Goal: Task Accomplishment & Management: Manage account settings

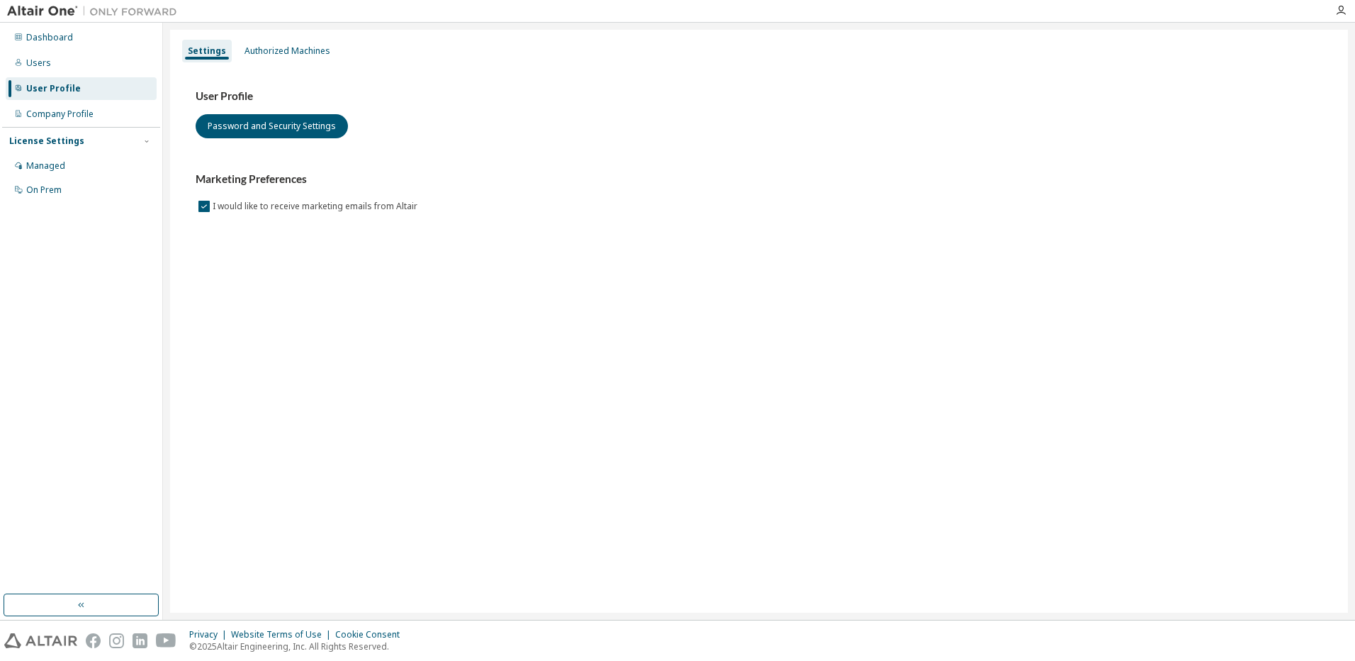
click at [63, 85] on div "User Profile" at bounding box center [53, 88] width 55 height 11
click at [284, 54] on div "Authorized Machines" at bounding box center [288, 50] width 86 height 11
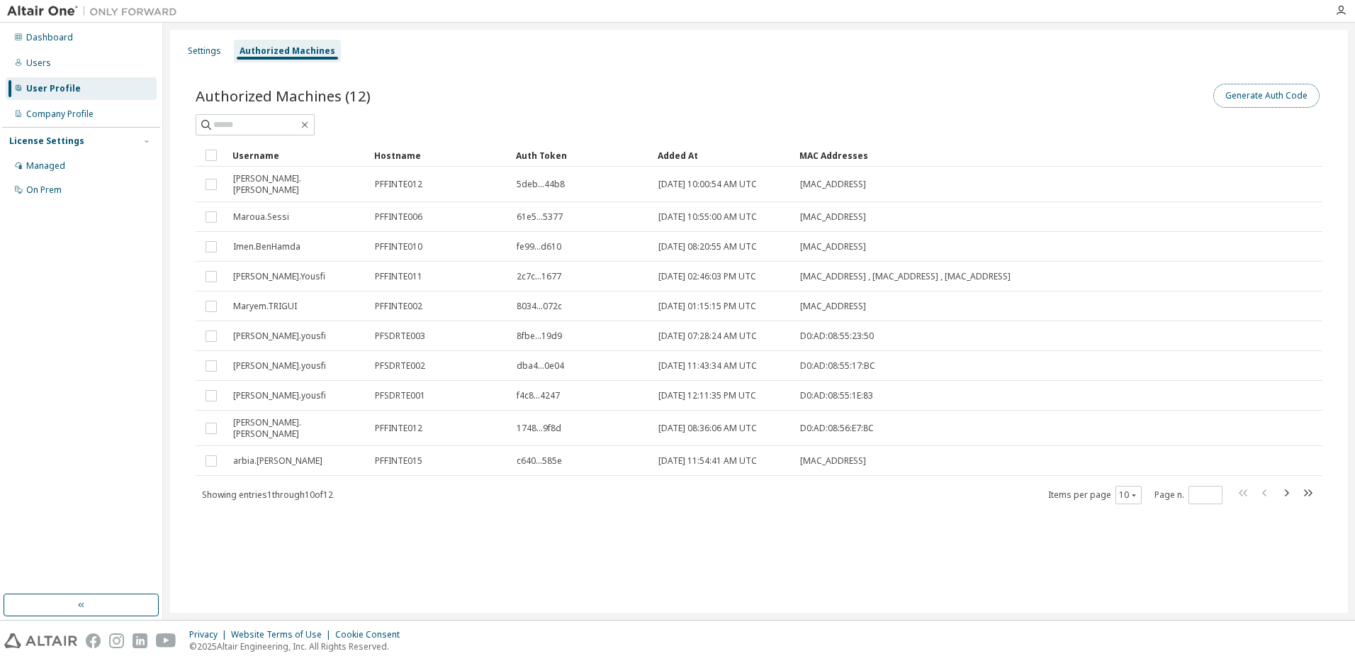
click at [1257, 106] on button "Generate Auth Code" at bounding box center [1267, 96] width 106 height 24
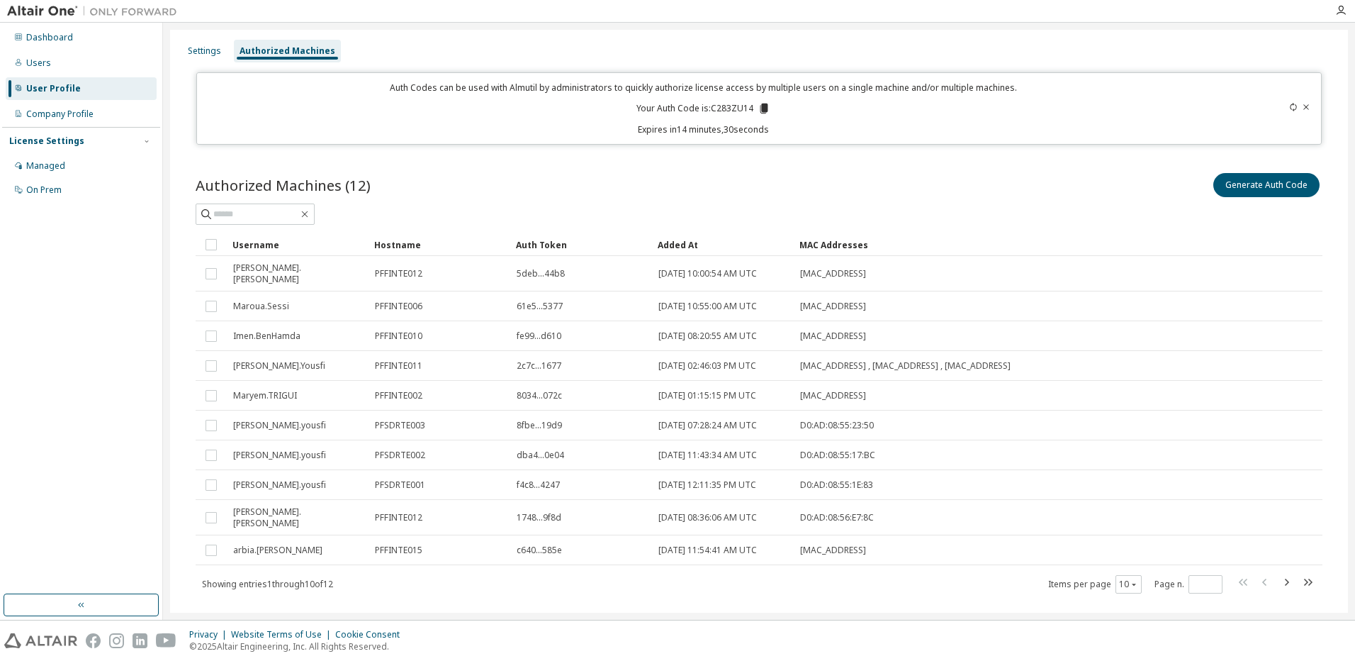
click at [1302, 103] on icon at bounding box center [1306, 107] width 9 height 9
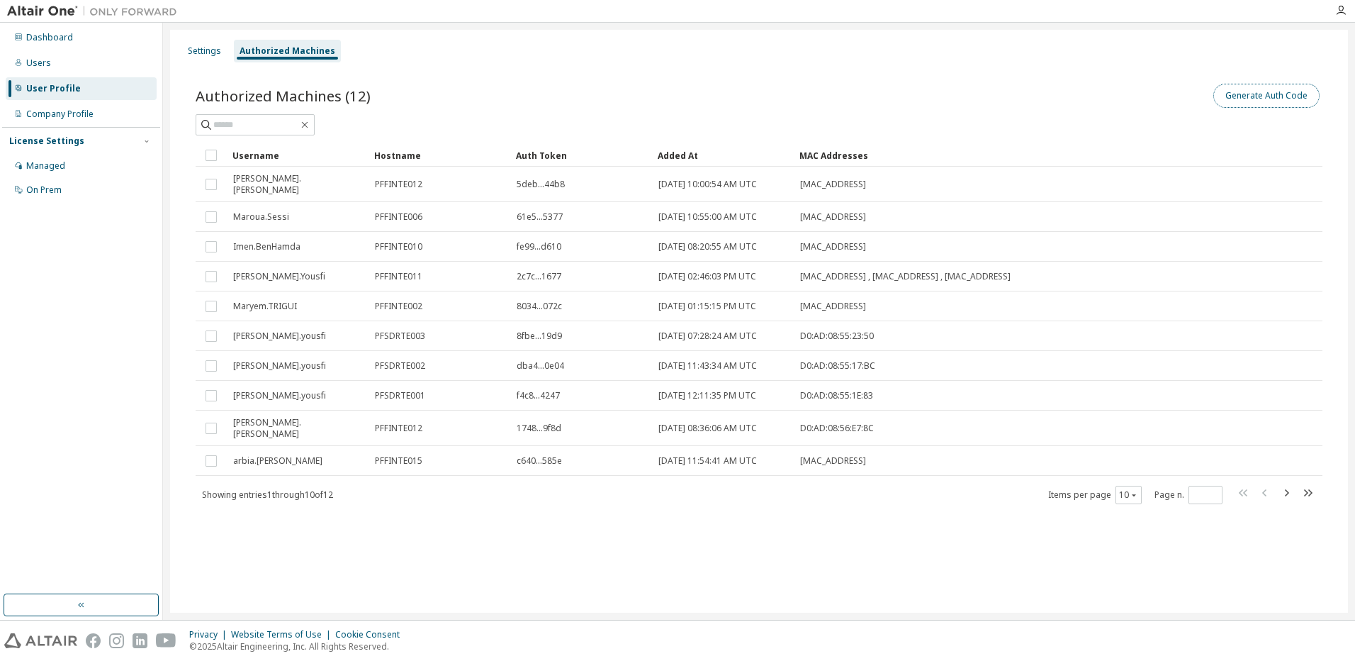
click at [1277, 94] on button "Generate Auth Code" at bounding box center [1267, 96] width 106 height 24
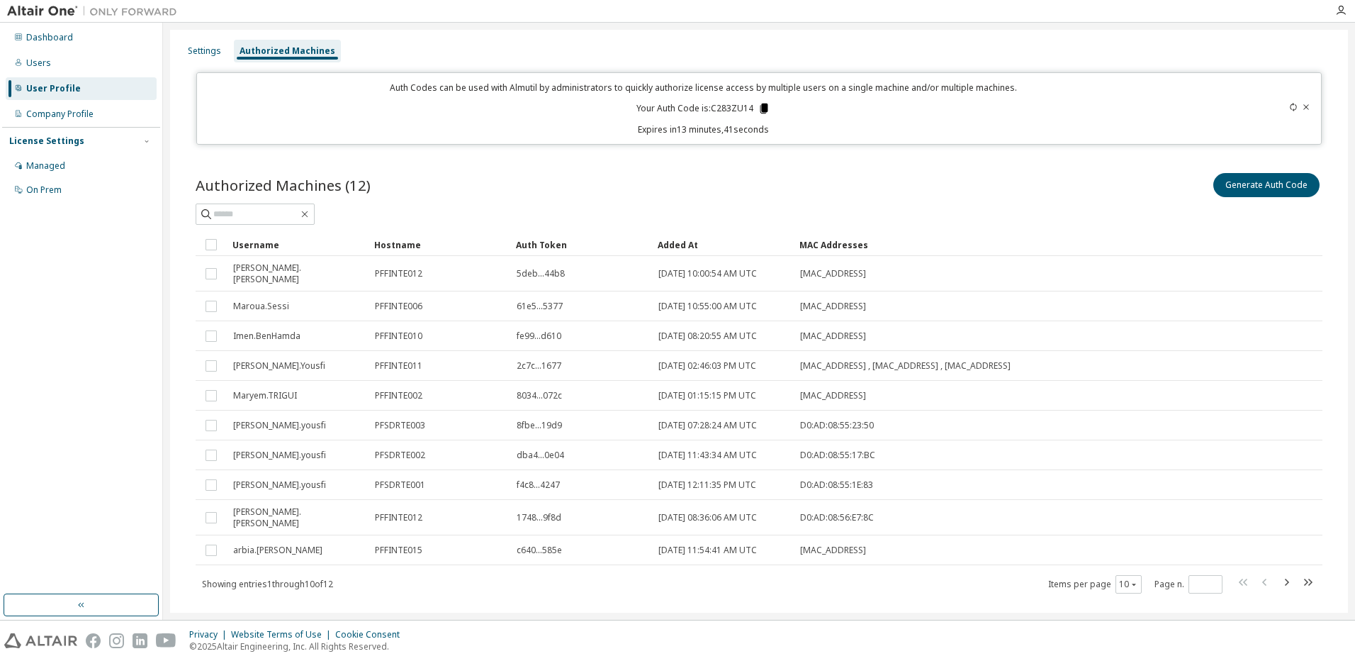
click at [761, 106] on icon at bounding box center [765, 108] width 8 height 10
click at [1060, 208] on div at bounding box center [759, 213] width 1127 height 21
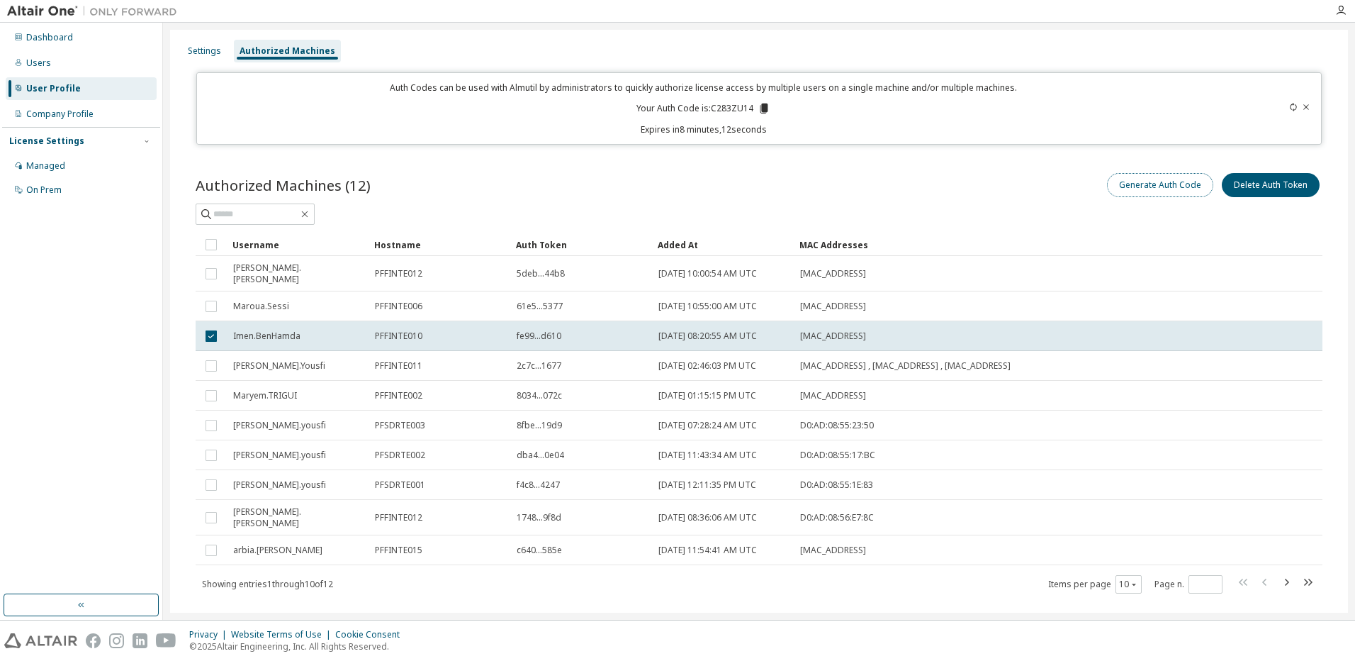
click at [1181, 188] on button "Generate Auth Code" at bounding box center [1160, 185] width 106 height 24
click at [1272, 187] on button "Delete Auth Token" at bounding box center [1271, 185] width 98 height 24
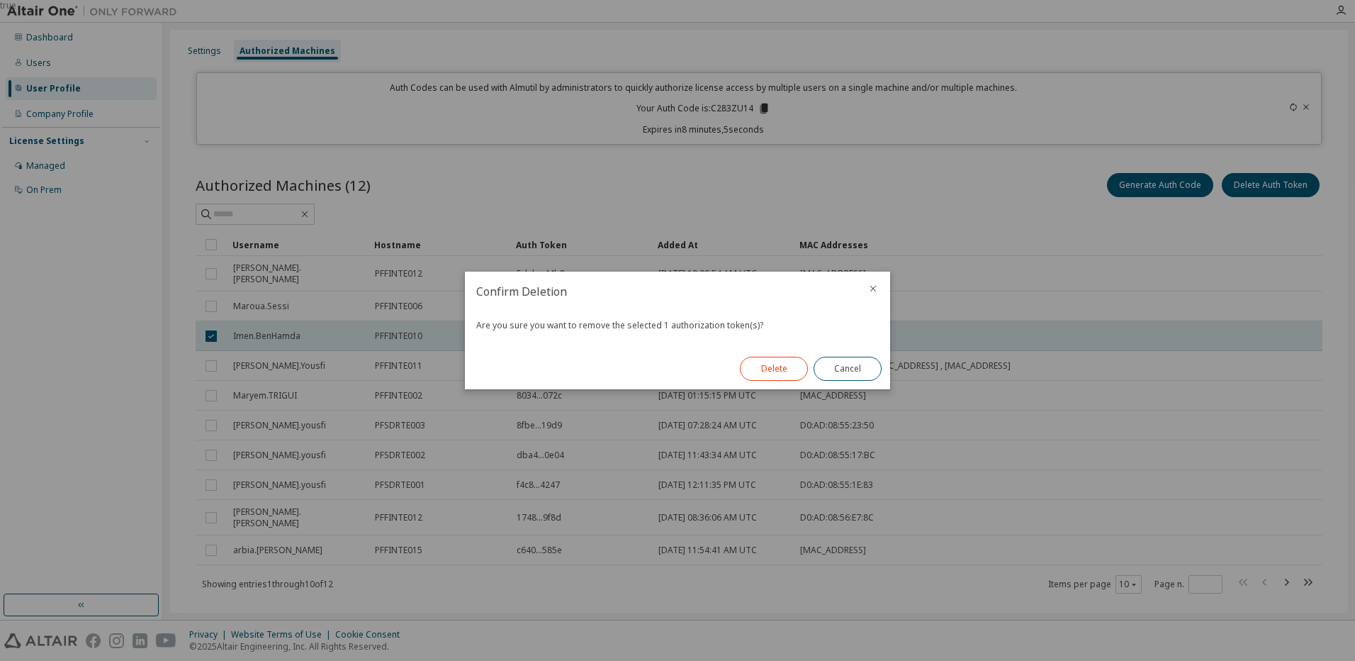
click at [776, 364] on button "Delete" at bounding box center [774, 369] width 68 height 24
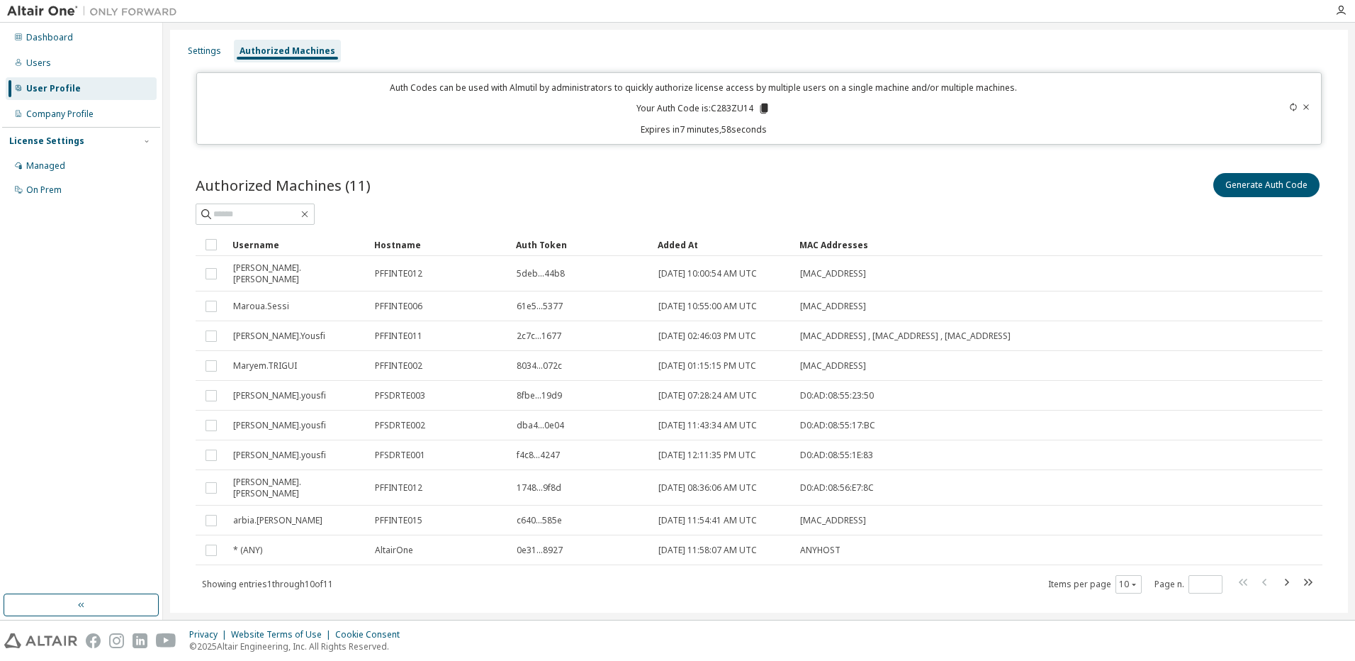
click at [714, 194] on div "Authorized Machines (11) Generate Auth Code" at bounding box center [759, 185] width 1127 height 30
click at [1300, 92] on div at bounding box center [1257, 109] width 111 height 54
click at [1304, 104] on icon at bounding box center [1307, 106] width 6 height 5
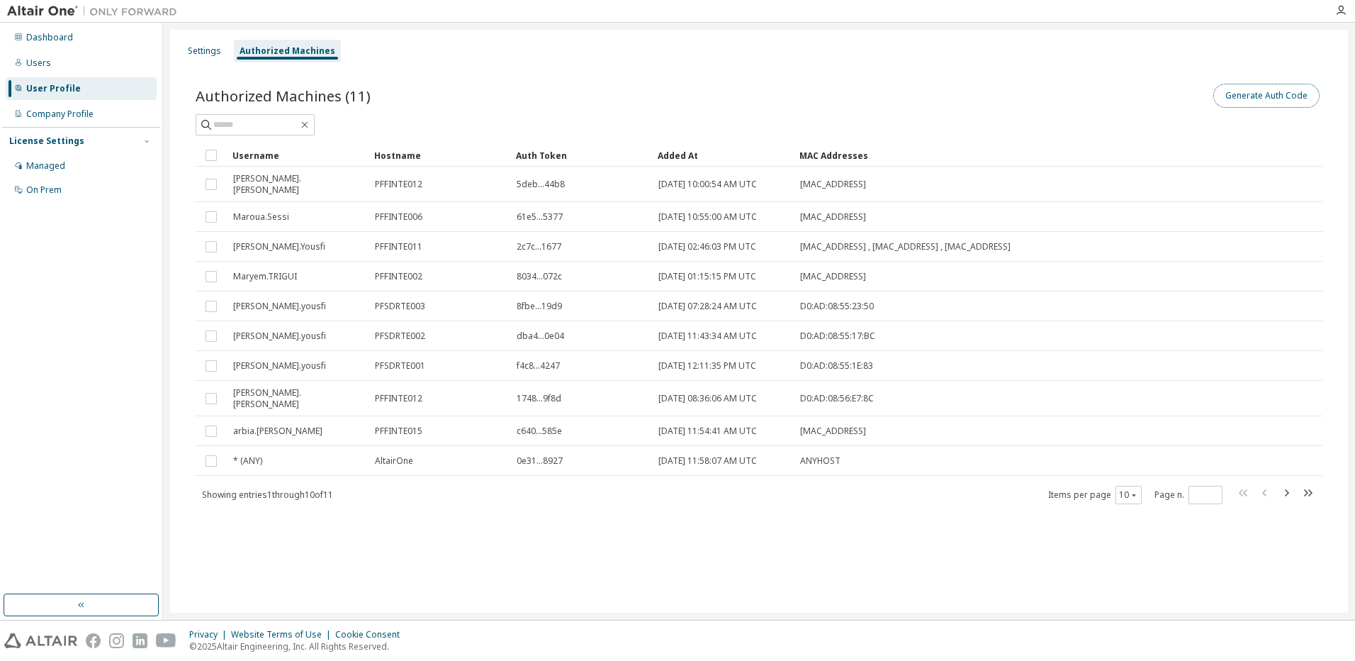
click at [1253, 98] on button "Generate Auth Code" at bounding box center [1267, 96] width 106 height 24
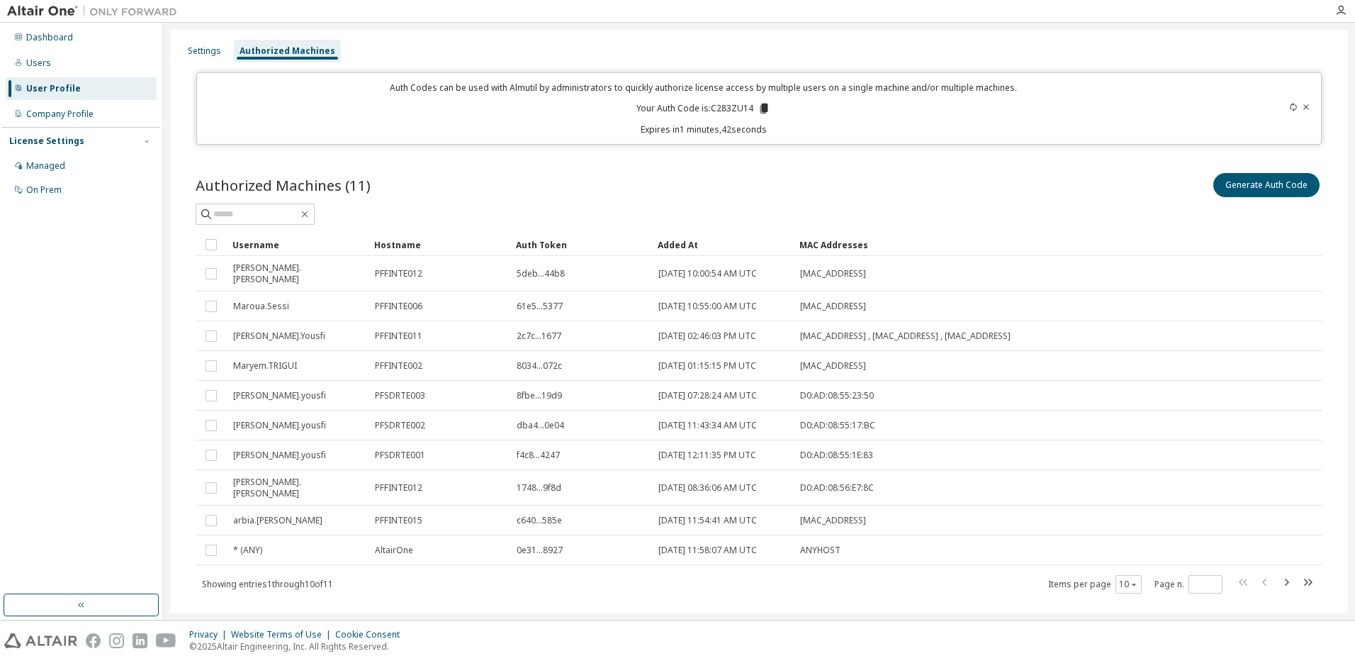
click at [1290, 103] on icon at bounding box center [1293, 107] width 9 height 9
click at [1289, 103] on icon at bounding box center [1293, 107] width 9 height 9
drag, startPoint x: 1284, startPoint y: 85, endPoint x: 1301, endPoint y: 86, distance: 17.0
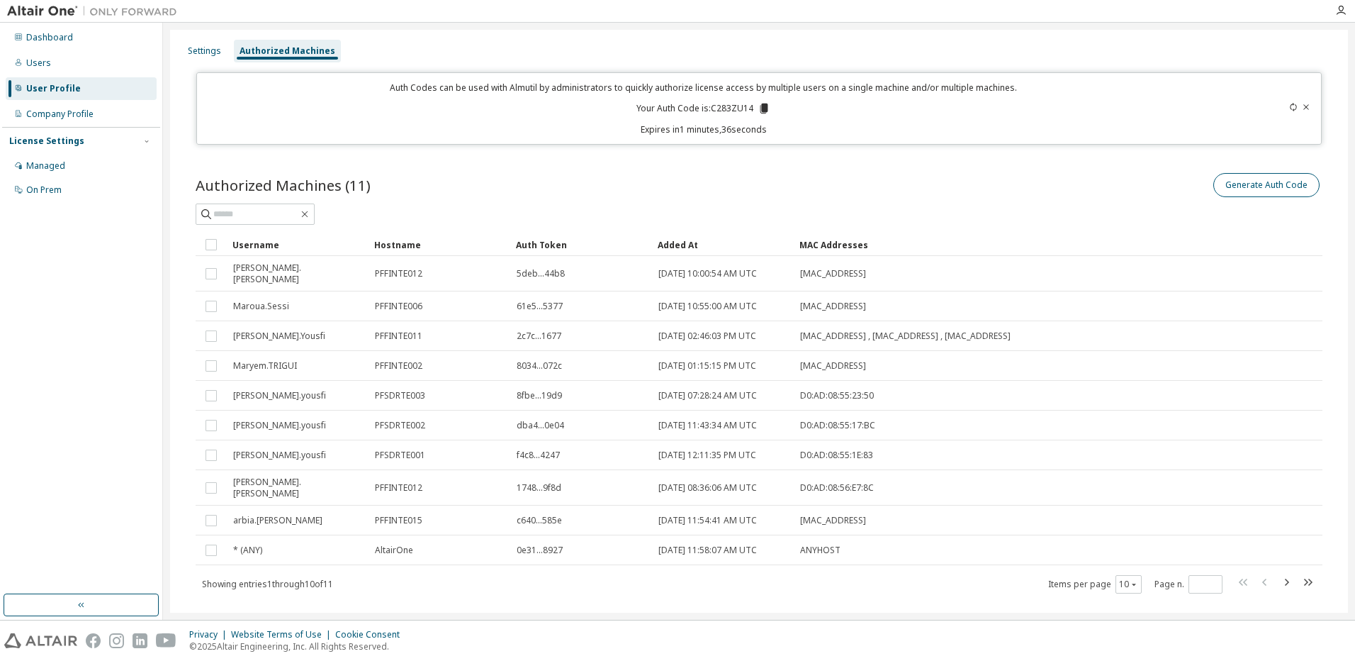
click at [1302, 103] on icon at bounding box center [1306, 107] width 9 height 9
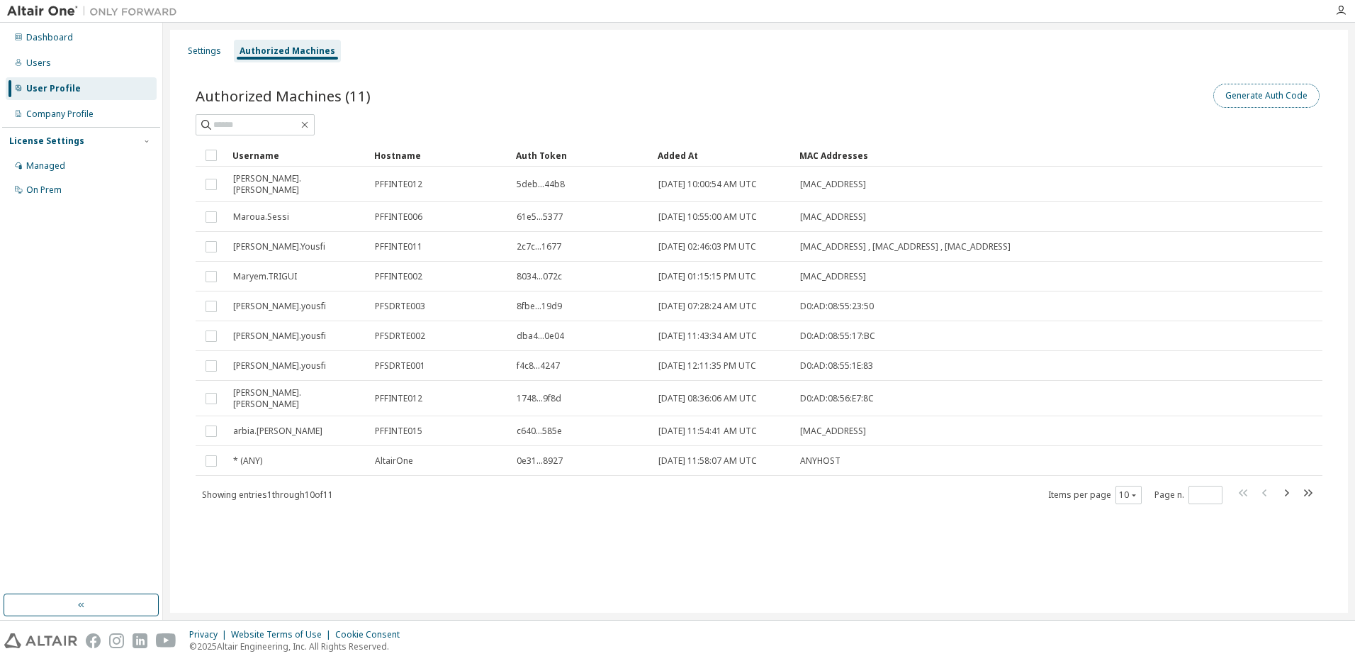
click at [1265, 95] on button "Generate Auth Code" at bounding box center [1267, 96] width 106 height 24
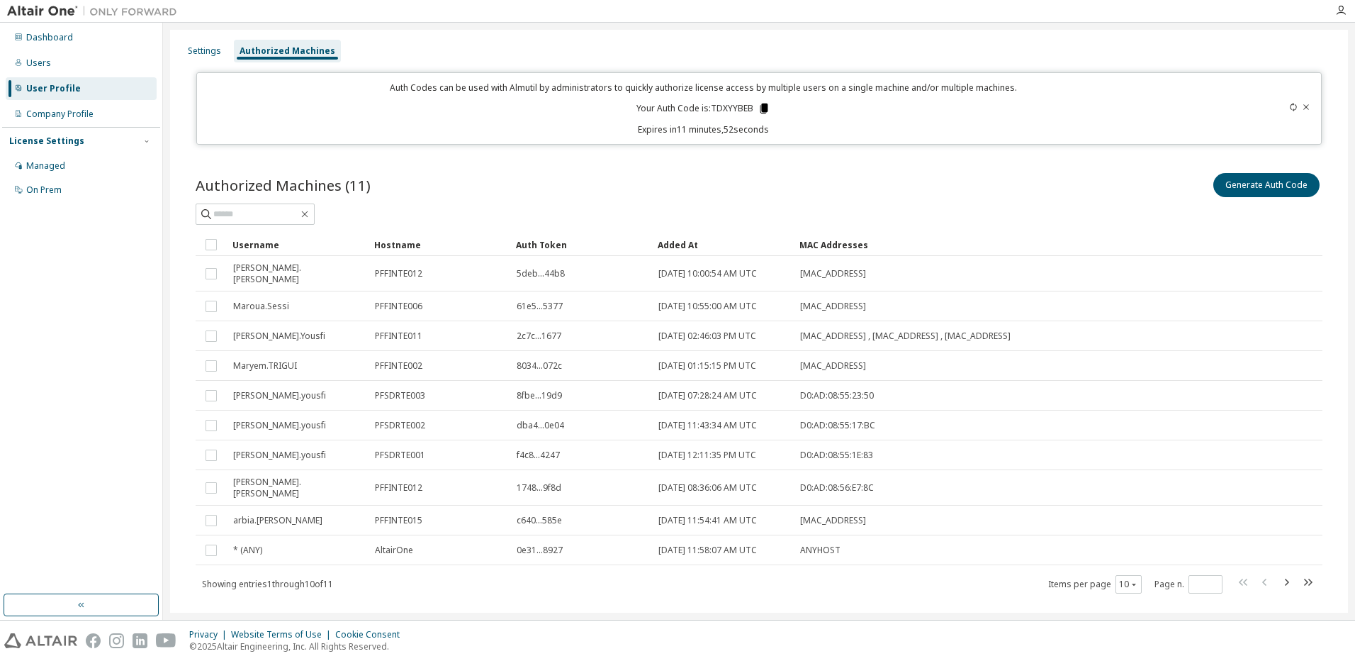
click at [761, 109] on icon at bounding box center [765, 108] width 8 height 10
